Goal: Task Accomplishment & Management: Use online tool/utility

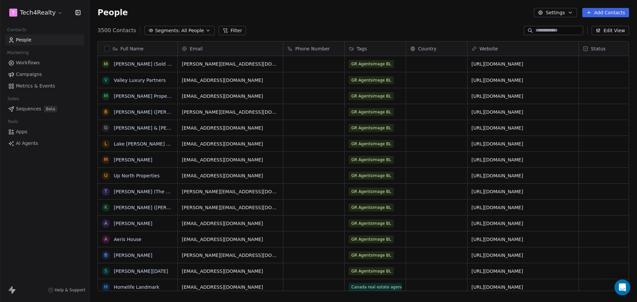
scroll to position [261, 543]
click at [43, 14] on html "T Tech4Realty Contacts People Marketing Workflows Campaigns Metrics & Events Sa…" at bounding box center [318, 151] width 637 height 302
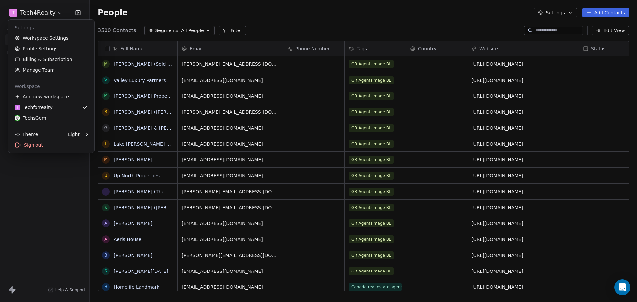
click at [193, 10] on html "T Tech4Realty Contacts People Marketing Workflows Campaigns Metrics & Events Sa…" at bounding box center [318, 151] width 637 height 302
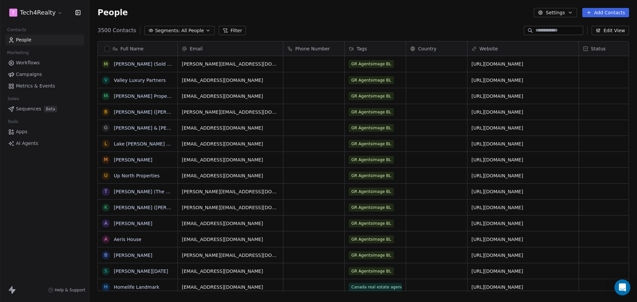
click at [31, 75] on span "Campaigns" at bounding box center [29, 74] width 26 height 7
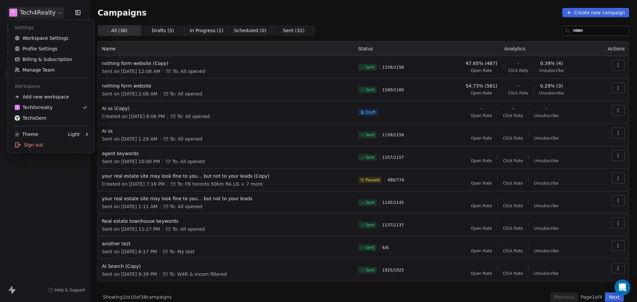
click at [41, 14] on html "T Tech4Realty Contacts People Marketing Workflows Campaigns Metrics & Events Sa…" at bounding box center [318, 151] width 637 height 302
click at [37, 117] on div "TechsGem" at bounding box center [31, 118] width 32 height 7
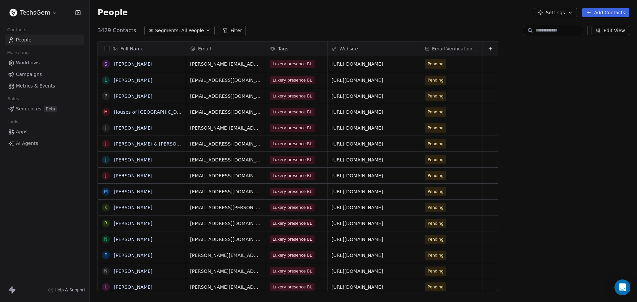
scroll to position [261, 543]
click at [361, 223] on link "[URL][DOMAIN_NAME]" at bounding box center [358, 223] width 52 height 5
click at [445, 150] on html "TechsGem Contacts People Marketing Workflows Campaigns Metrics & Events Sales S…" at bounding box center [318, 151] width 637 height 302
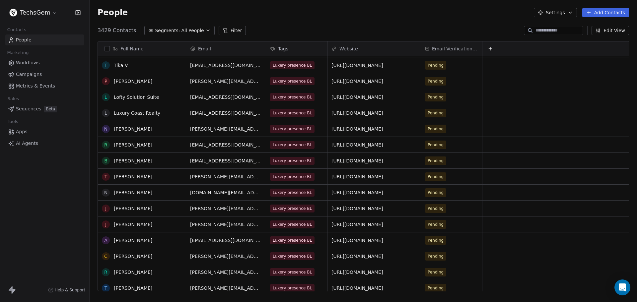
scroll to position [0, 0]
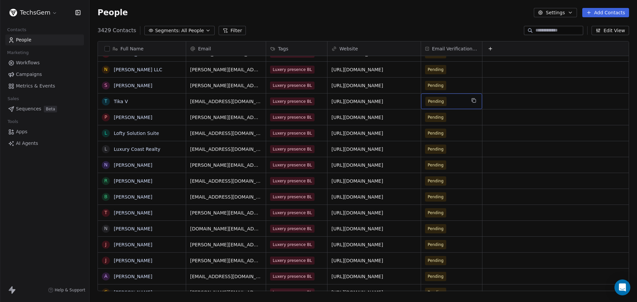
click at [432, 103] on span "Pending" at bounding box center [436, 101] width 16 height 7
click at [440, 6] on div "People Settings Add Contacts" at bounding box center [364, 12] width 548 height 25
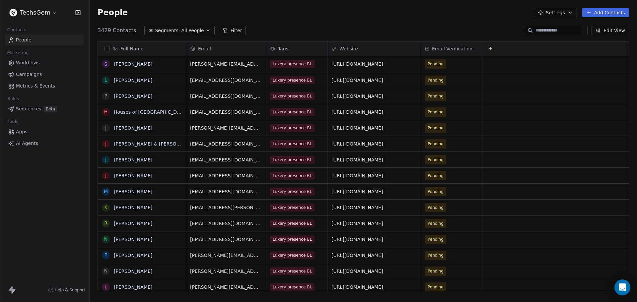
click at [439, 52] on span "Email Verification Status" at bounding box center [455, 48] width 46 height 7
click at [445, 45] on html "TechsGem Contacts People Marketing Workflows Campaigns Metrics & Events Sales S…" at bounding box center [318, 151] width 637 height 302
click at [440, 16] on div "People Settings Add Contacts" at bounding box center [364, 12] width 532 height 9
click at [160, 29] on span "Segments:" at bounding box center [167, 30] width 25 height 7
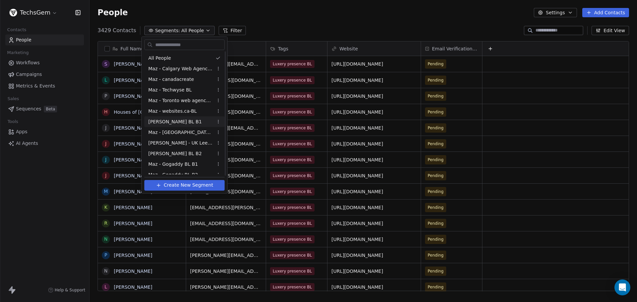
scroll to position [112, 0]
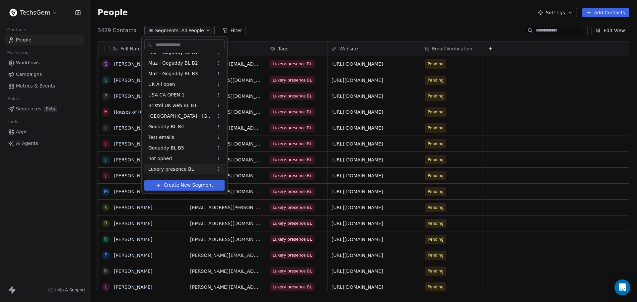
click at [176, 167] on span "Luxery presence BL" at bounding box center [170, 169] width 45 height 7
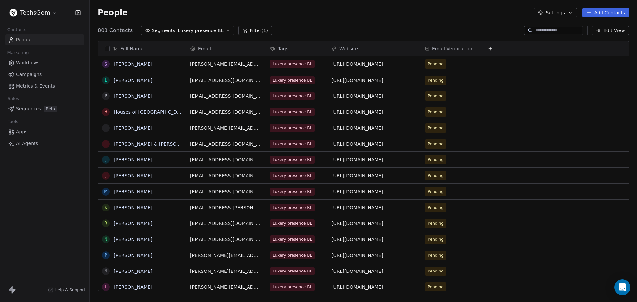
scroll to position [261, 543]
click at [25, 78] on link "Campaigns" at bounding box center [44, 74] width 79 height 11
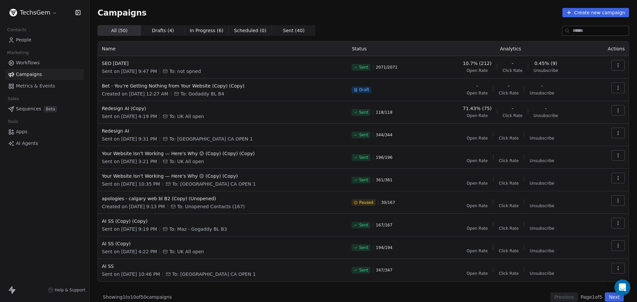
click at [592, 12] on button "Create new campaign" at bounding box center [596, 12] width 67 height 9
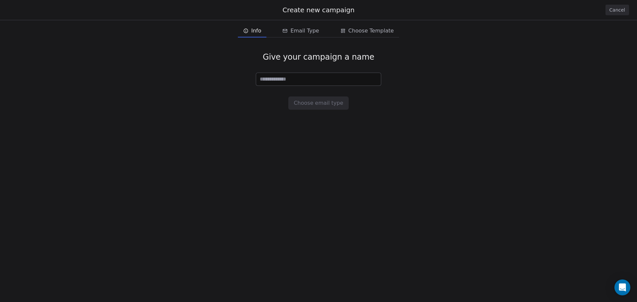
click at [288, 82] on input at bounding box center [318, 79] width 125 height 13
type input "**"
click at [317, 104] on button "Choose email type" at bounding box center [319, 103] width 60 height 13
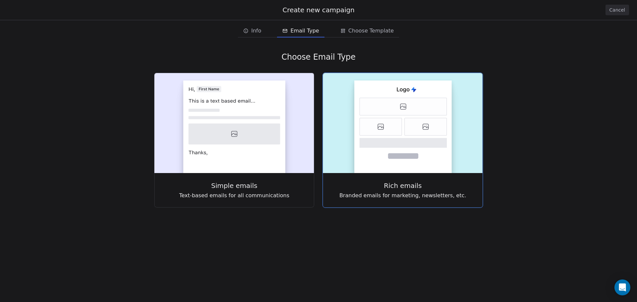
click at [394, 168] on rect at bounding box center [404, 127] width 98 height 93
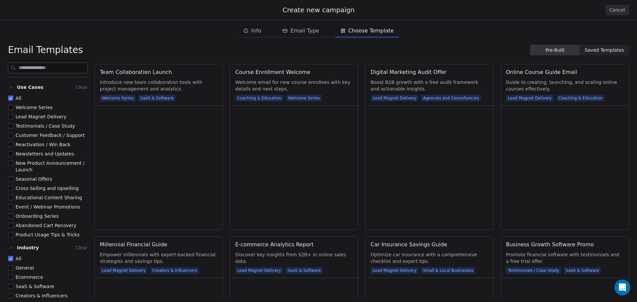
scroll to position [133, 0]
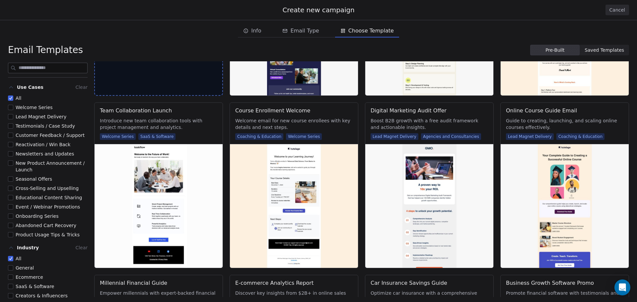
click at [586, 51] on span "Saved Templates Saved Templates" at bounding box center [604, 50] width 49 height 11
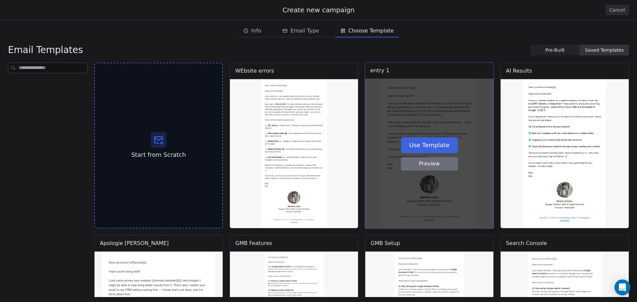
click at [412, 141] on button "Use Template" at bounding box center [429, 145] width 57 height 16
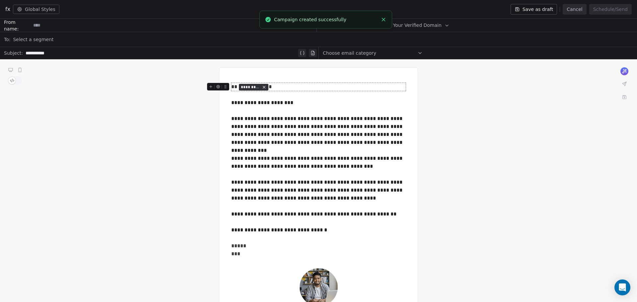
click at [83, 42] on div "Select a segment" at bounding box center [323, 39] width 621 height 15
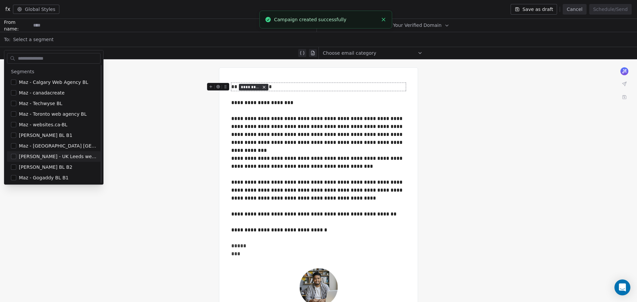
scroll to position [118, 0]
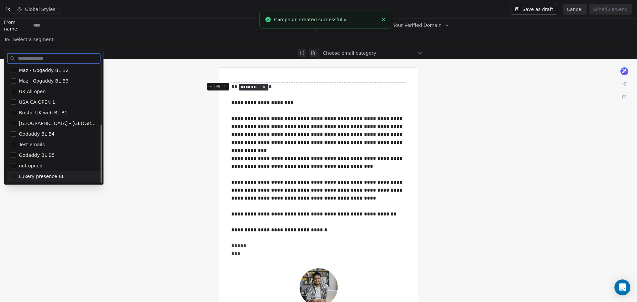
click at [41, 176] on span "Luxery presence BL" at bounding box center [41, 176] width 45 height 7
click at [163, 97] on div "**********" at bounding box center [318, 223] width 637 height 328
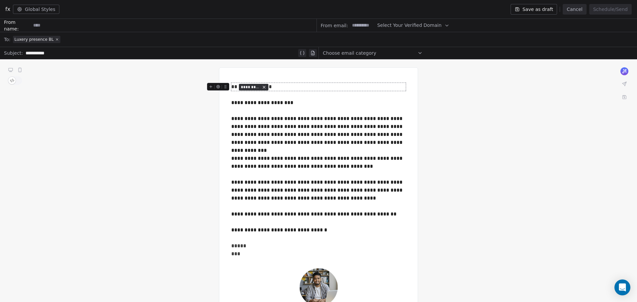
click at [543, 8] on button "Save as draft" at bounding box center [534, 9] width 47 height 11
click at [582, 10] on button "Cancel" at bounding box center [575, 9] width 24 height 11
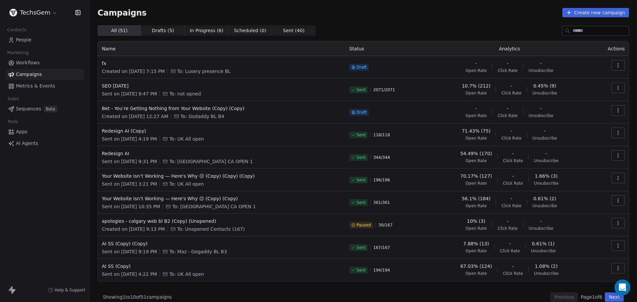
click at [28, 39] on span "People" at bounding box center [24, 40] width 16 height 7
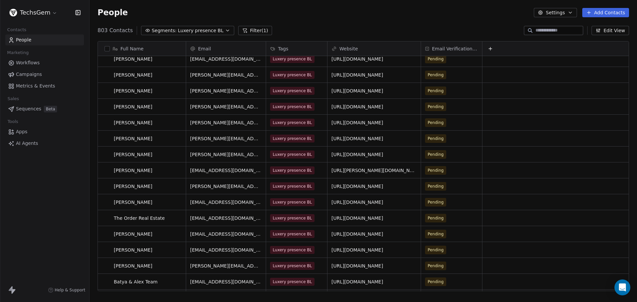
scroll to position [1892, 0]
